Goal: Task Accomplishment & Management: Use online tool/utility

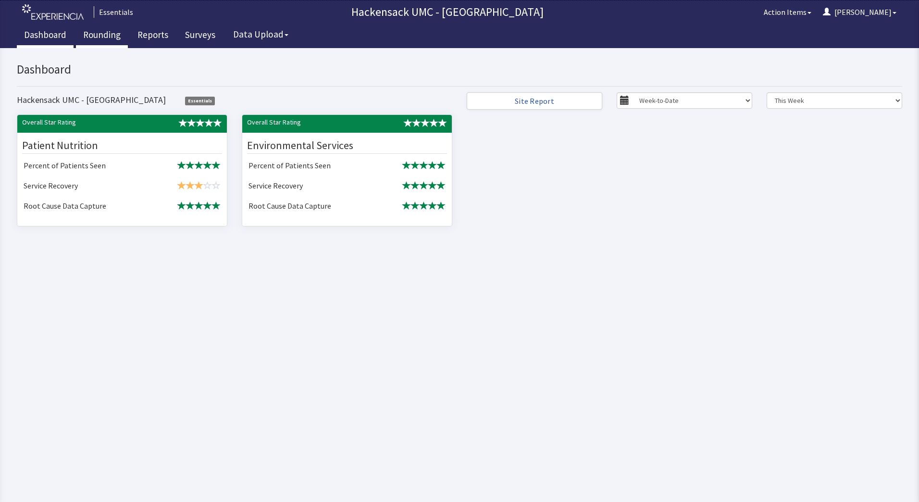
click at [110, 34] on link "Rounding" at bounding box center [102, 36] width 52 height 24
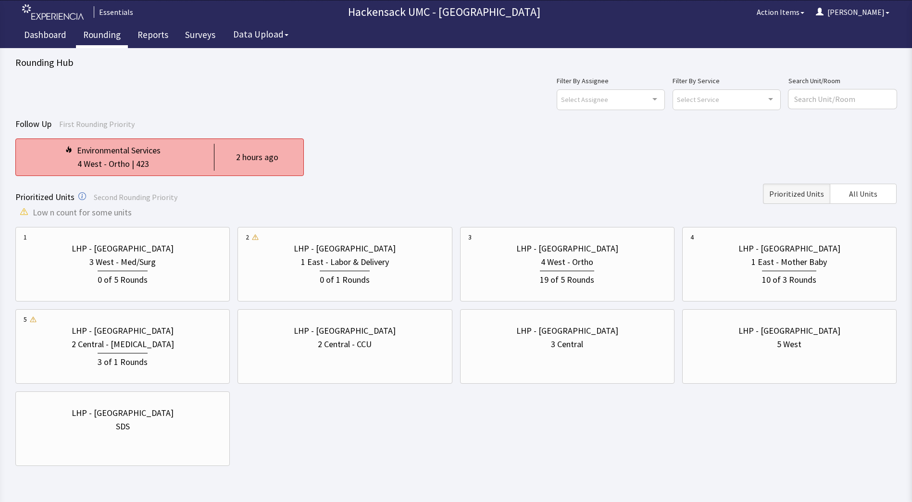
click at [178, 162] on div "4 West - Ortho | 423" at bounding box center [113, 163] width 179 height 13
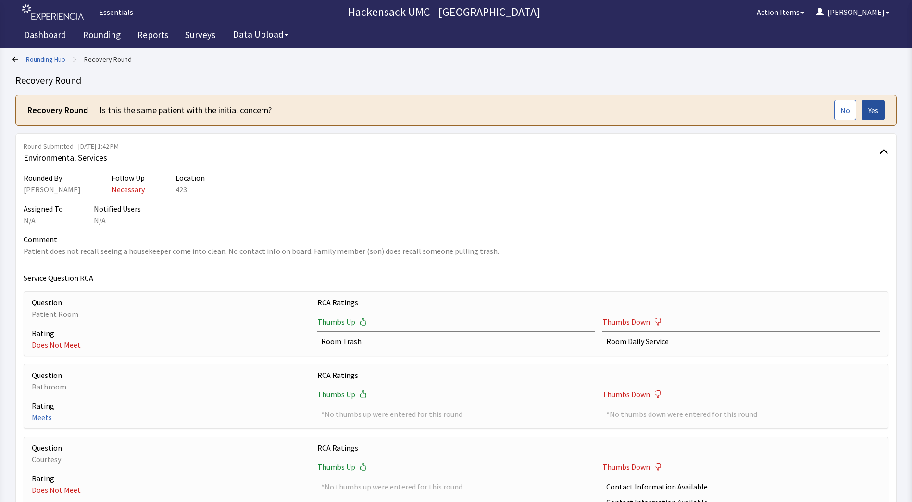
click at [871, 110] on span "Yes" at bounding box center [873, 110] width 10 height 12
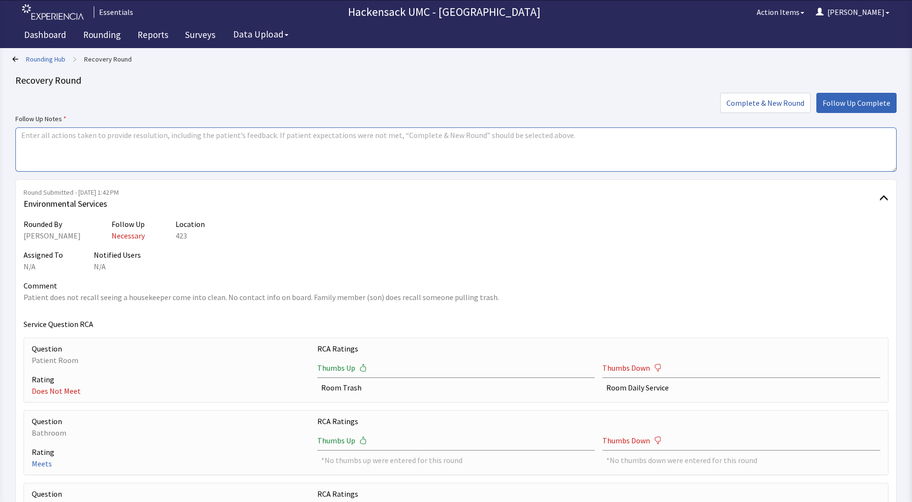
click at [323, 141] on textarea at bounding box center [455, 149] width 881 height 44
type textarea "Sent the housekeeper, Fitzroy to provide daily service cleaning."
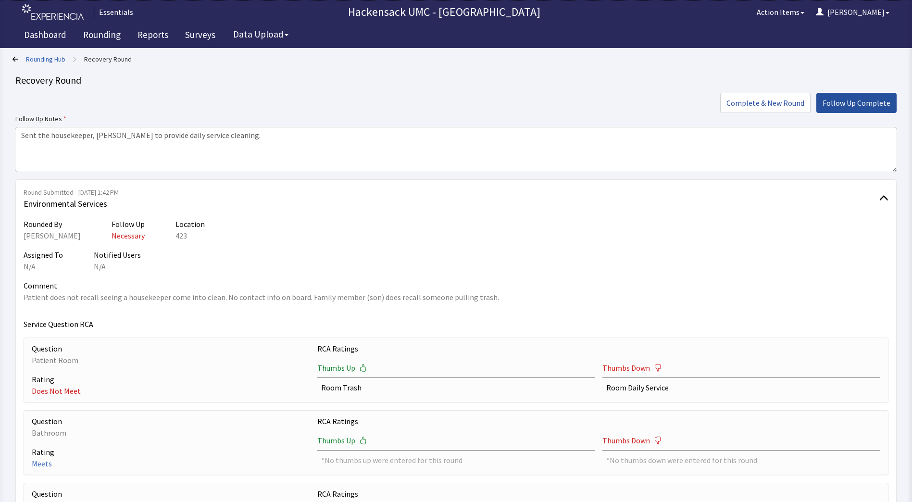
click at [871, 102] on span "Follow Up Complete" at bounding box center [856, 103] width 68 height 12
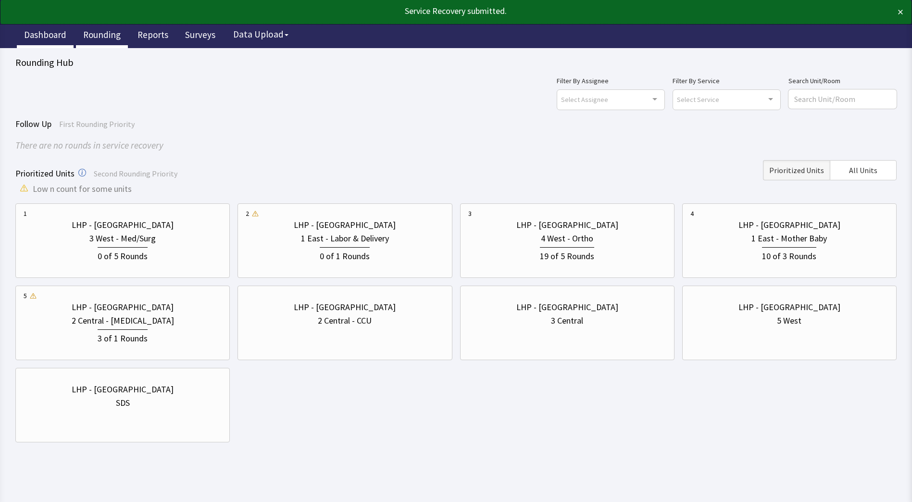
click at [46, 40] on link "Dashboard" at bounding box center [45, 36] width 57 height 24
